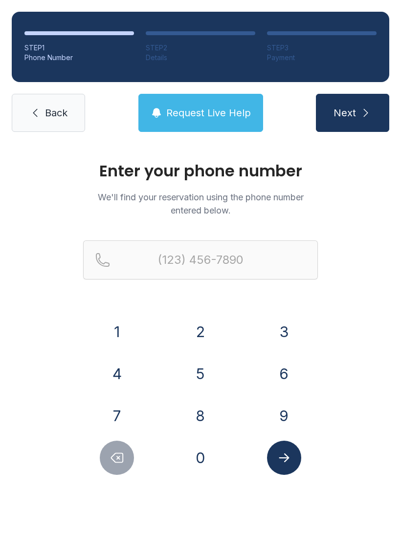
click at [201, 412] on button "8" at bounding box center [200, 416] width 34 height 34
click at [138, 316] on div "1" at bounding box center [117, 332] width 68 height 34
click at [269, 328] on button "3" at bounding box center [284, 332] width 34 height 34
click at [284, 425] on button "9" at bounding box center [284, 416] width 34 height 34
click at [115, 458] on icon "Delete number" at bounding box center [116, 457] width 15 height 15
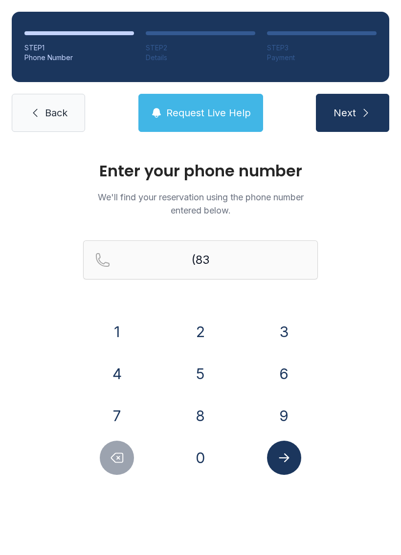
click at [119, 460] on icon "Delete number" at bounding box center [116, 457] width 15 height 15
click at [119, 316] on button "1" at bounding box center [117, 332] width 34 height 34
click at [277, 332] on button "3" at bounding box center [284, 332] width 34 height 34
click at [279, 411] on button "9" at bounding box center [284, 416] width 34 height 34
click at [196, 381] on button "5" at bounding box center [200, 374] width 34 height 34
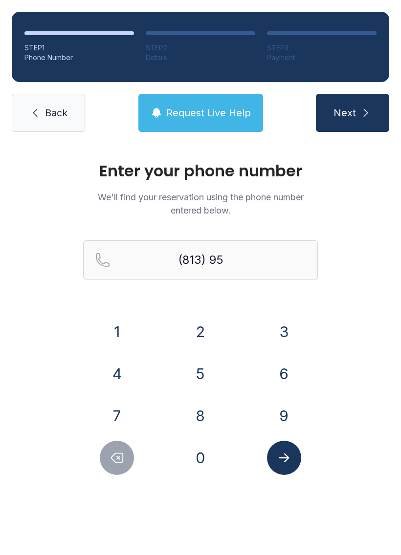
click at [122, 331] on button "1" at bounding box center [117, 332] width 34 height 34
click at [201, 411] on button "8" at bounding box center [200, 416] width 34 height 34
click at [204, 462] on button "0" at bounding box center [200, 458] width 34 height 34
click at [278, 365] on button "6" at bounding box center [284, 374] width 34 height 34
click at [279, 319] on button "3" at bounding box center [284, 332] width 34 height 34
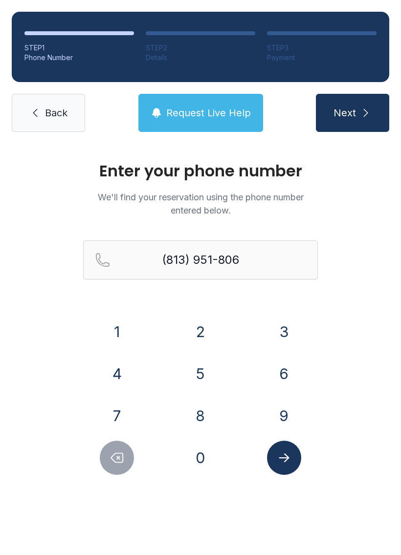
type input "[PHONE_NUMBER]"
click at [283, 457] on icon "Submit lookup form" at bounding box center [283, 457] width 10 height 9
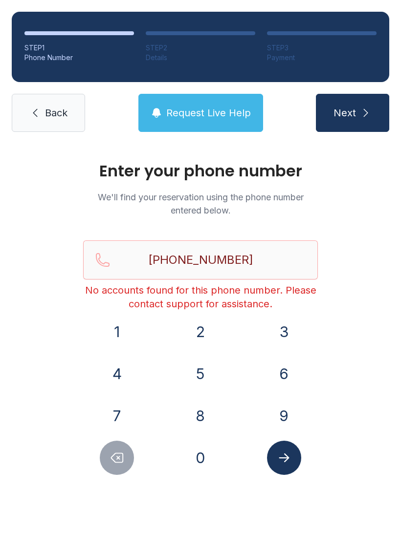
click at [46, 109] on span "Back" at bounding box center [56, 113] width 22 height 14
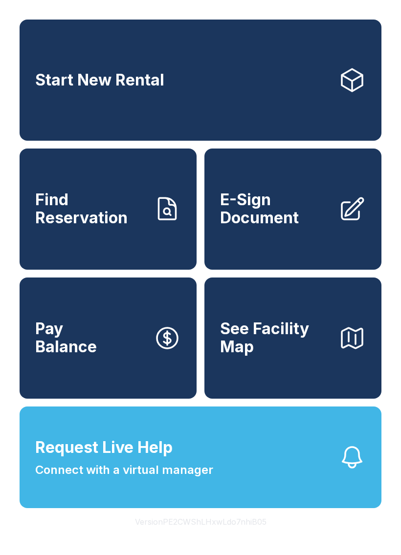
click at [242, 465] on button "Request Live Help Connect with a virtual manager" at bounding box center [201, 457] width 362 height 102
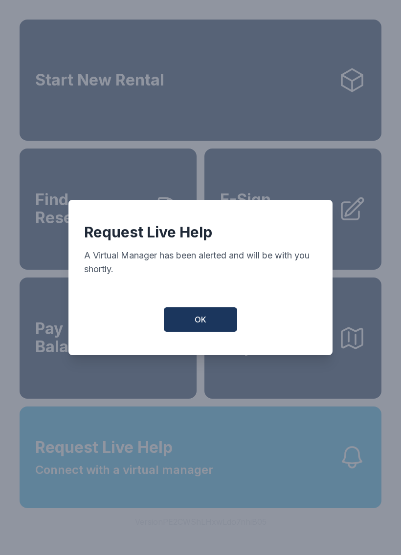
click at [203, 325] on span "OK" at bounding box center [200, 320] width 12 height 12
